Goal: Information Seeking & Learning: Learn about a topic

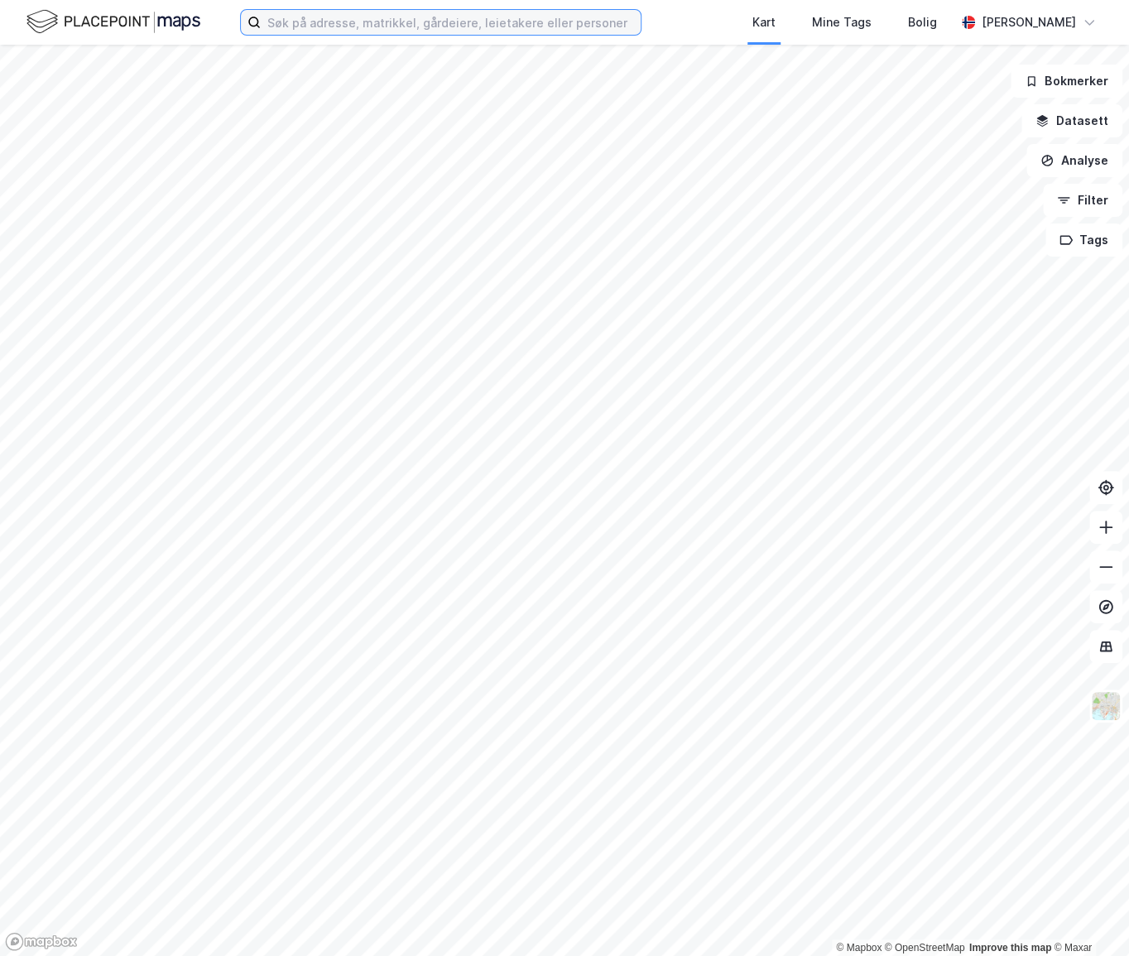
click at [339, 19] on input at bounding box center [451, 22] width 380 height 25
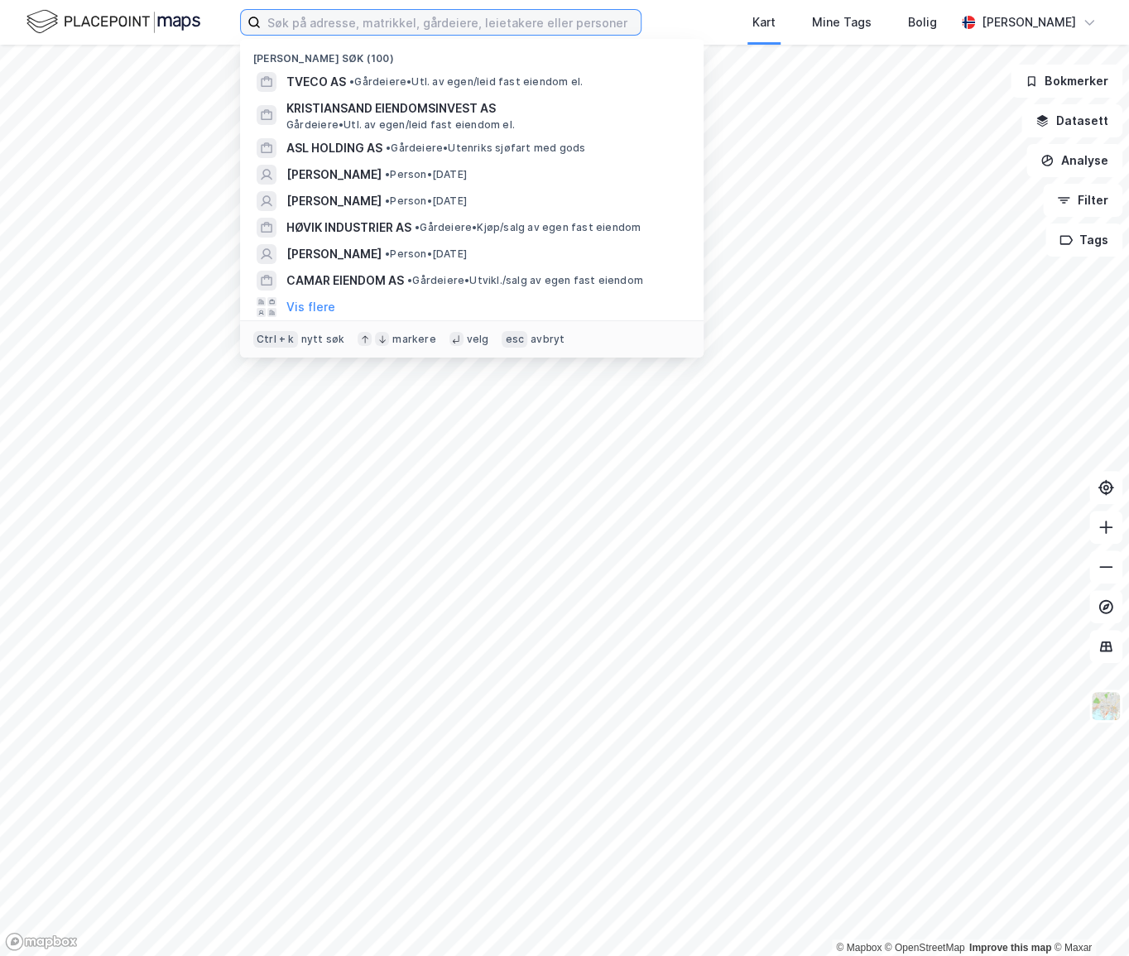
paste input "[DEMOGRAPHIC_DATA][PERSON_NAME]"
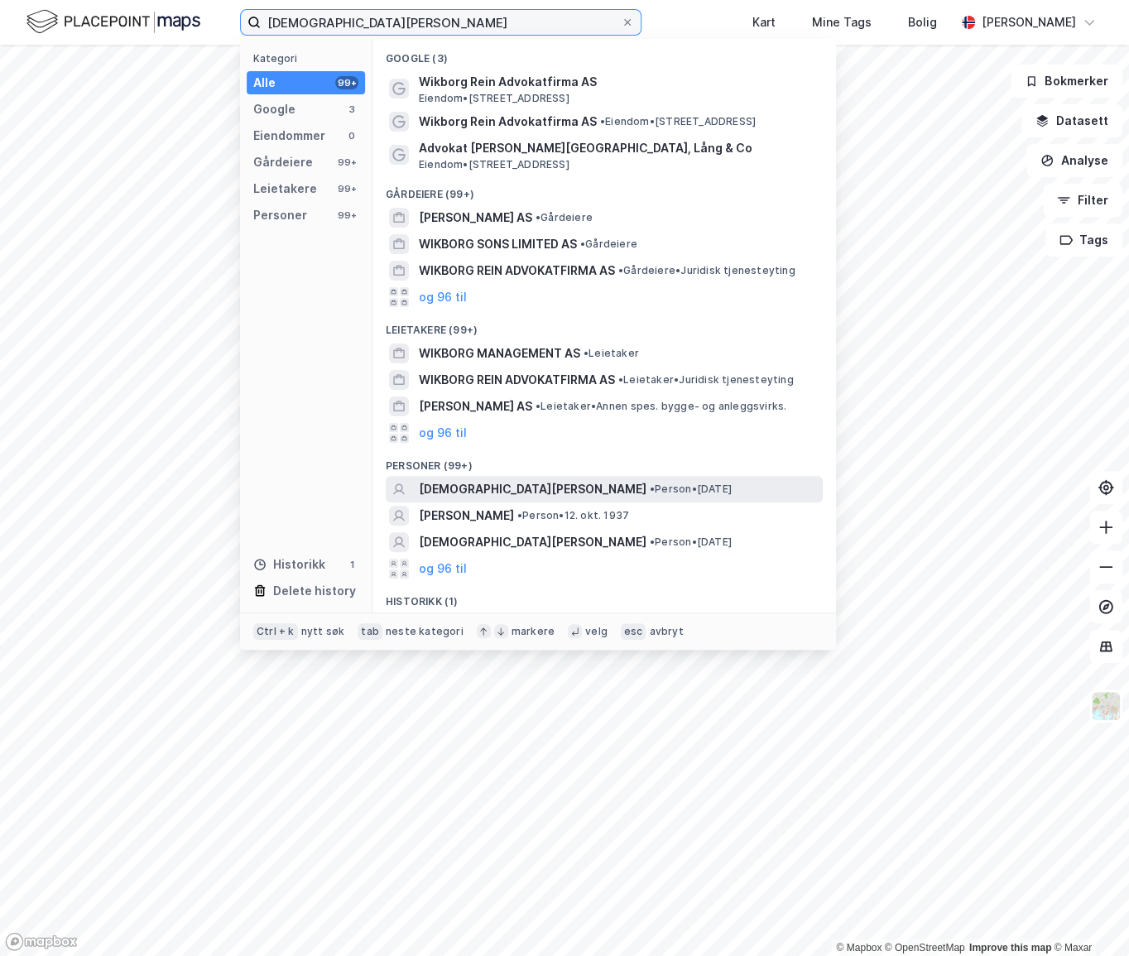
type input "[DEMOGRAPHIC_DATA][PERSON_NAME]"
click at [449, 487] on span "[DEMOGRAPHIC_DATA][PERSON_NAME]" at bounding box center [533, 489] width 228 height 20
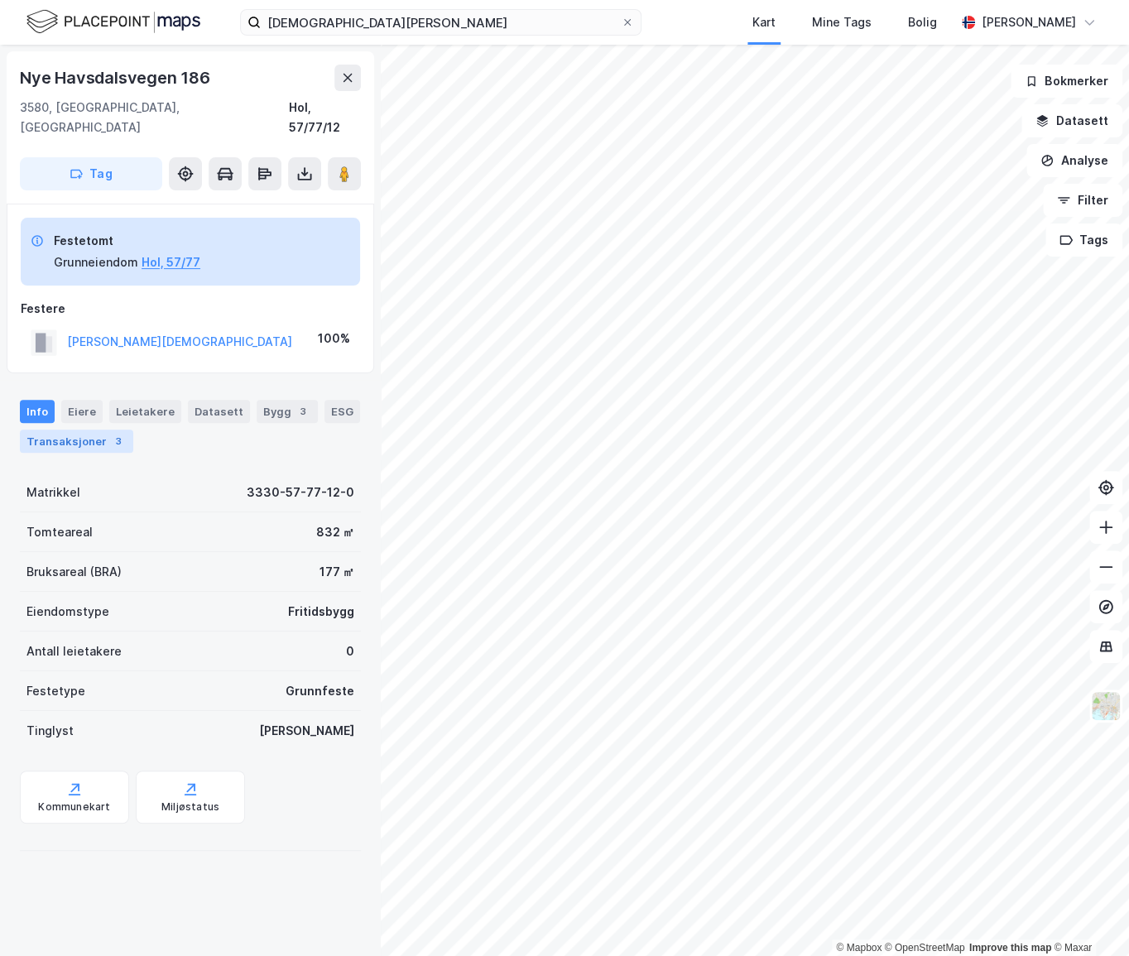
click at [104, 430] on div "Transaksjoner 3" at bounding box center [76, 441] width 113 height 23
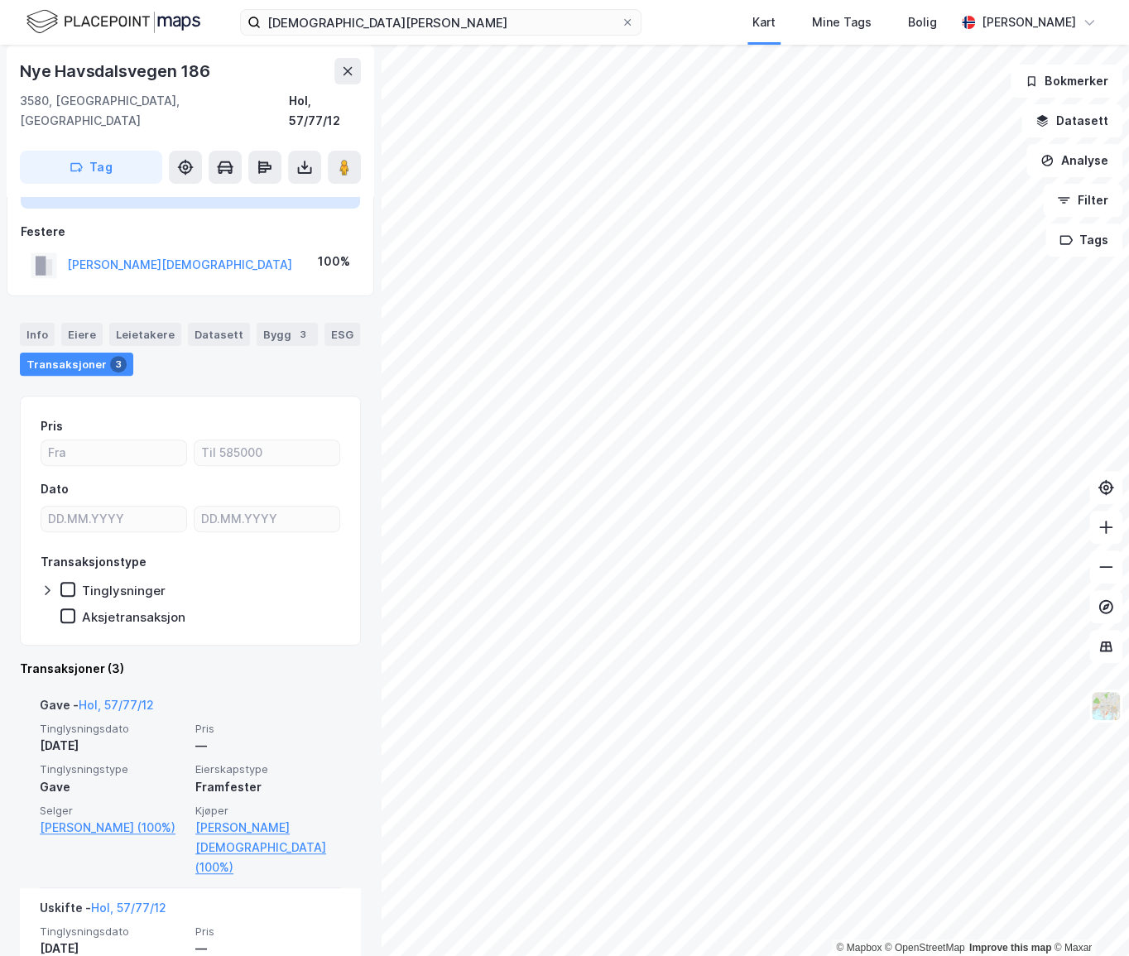
scroll to position [150, 0]
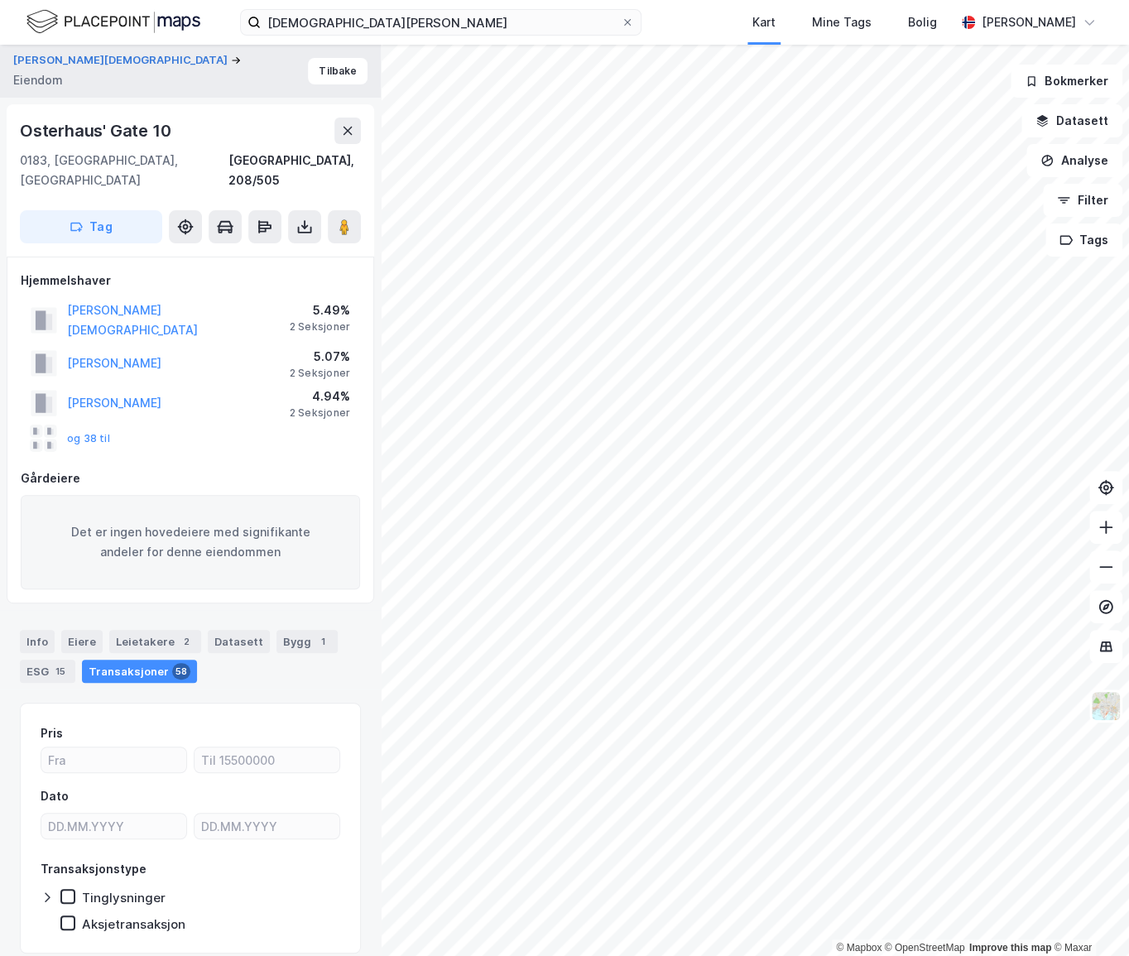
scroll to position [30, 0]
